Goal: Find specific page/section: Find specific page/section

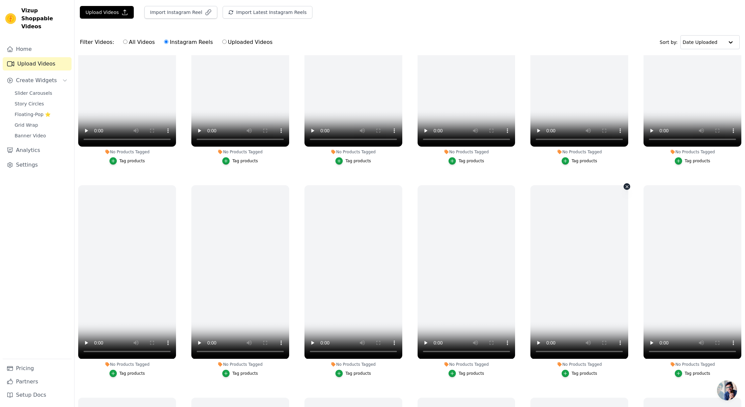
scroll to position [86, 0]
click at [682, 262] on video at bounding box center [692, 272] width 98 height 174
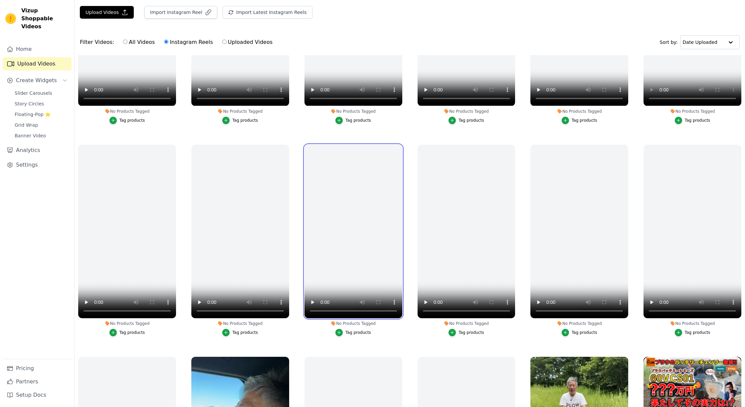
scroll to position [382, 0]
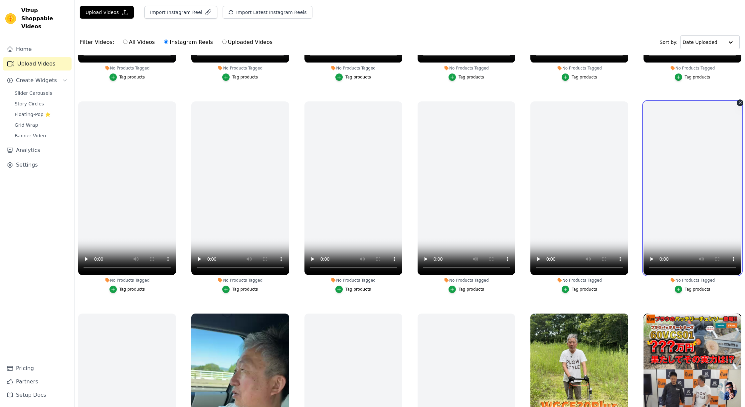
click at [692, 196] on video at bounding box center [692, 188] width 98 height 174
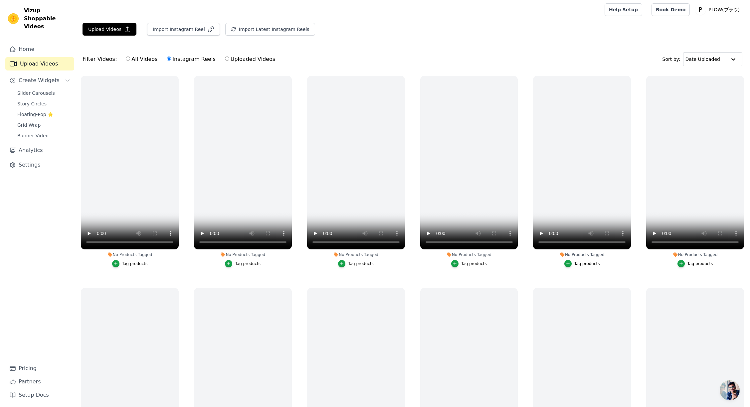
scroll to position [0, 0]
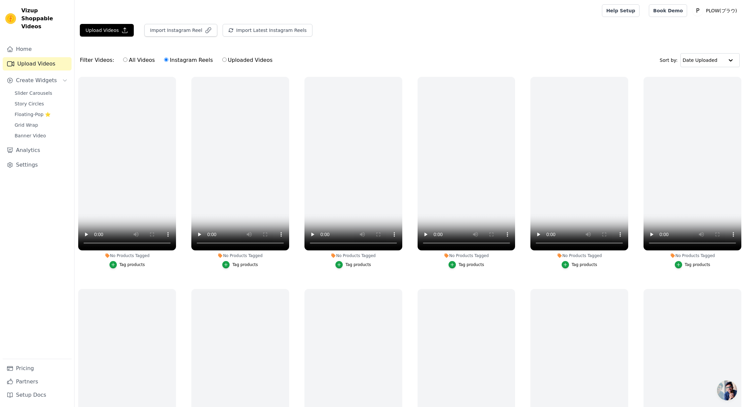
click at [222, 59] on input "Uploaded Videos" at bounding box center [224, 60] width 4 height 4
radio input "true"
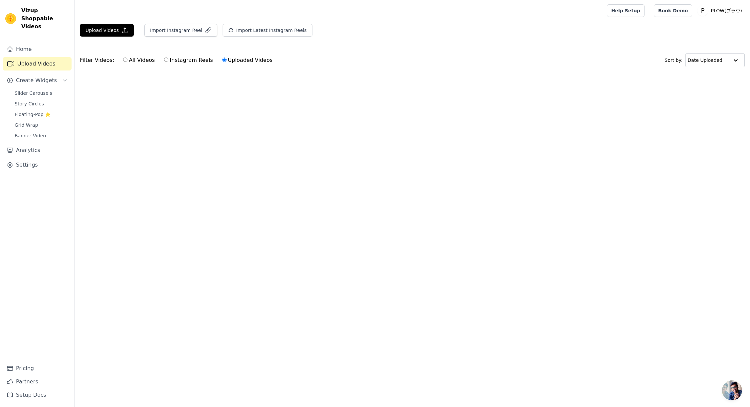
click at [126, 61] on label "All Videos" at bounding box center [139, 60] width 32 height 9
click at [126, 61] on input "All Videos" at bounding box center [125, 60] width 4 height 4
radio input "true"
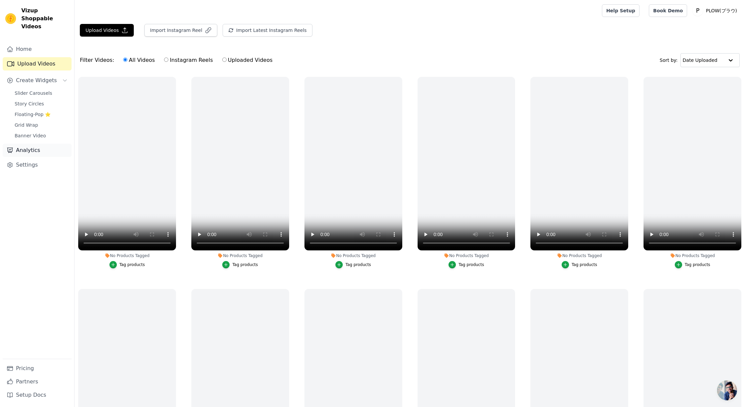
click at [52, 144] on link "Analytics" at bounding box center [37, 150] width 69 height 13
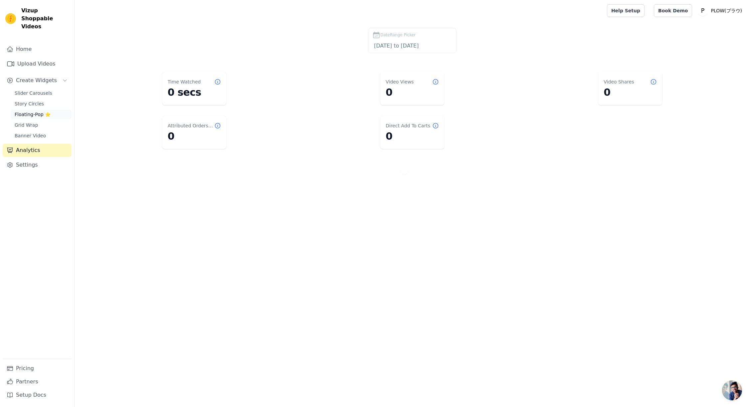
click at [44, 111] on span "Floating-Pop ⭐" at bounding box center [33, 114] width 36 height 7
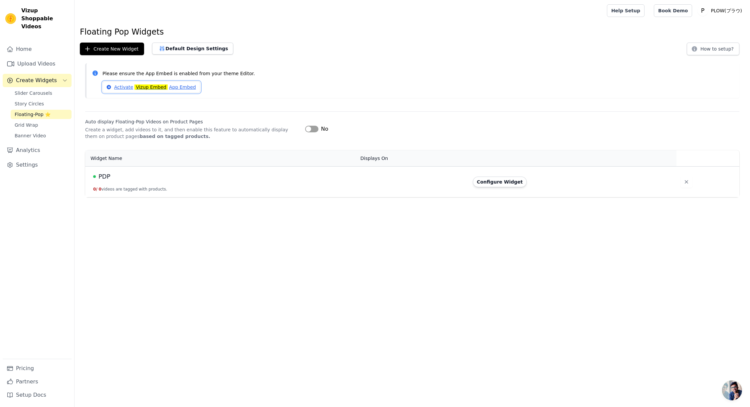
click at [122, 86] on link "Activate Vizup Embed App Embed" at bounding box center [151, 87] width 98 height 11
